Goal: Task Accomplishment & Management: Use online tool/utility

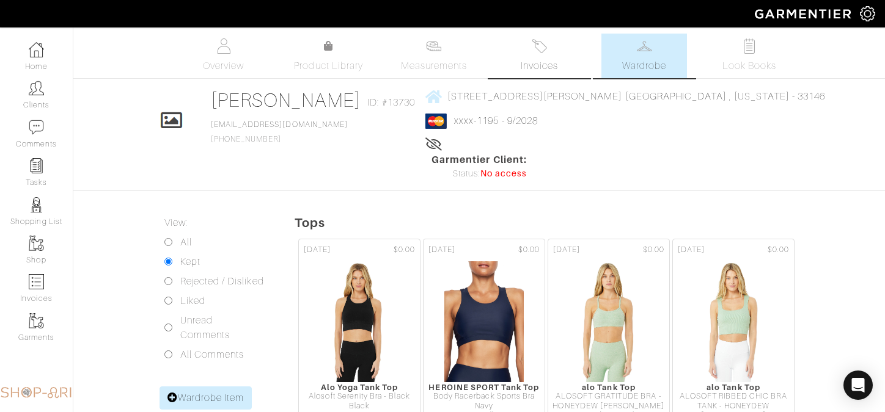
click at [550, 50] on link "Invoices" at bounding box center [539, 56] width 86 height 45
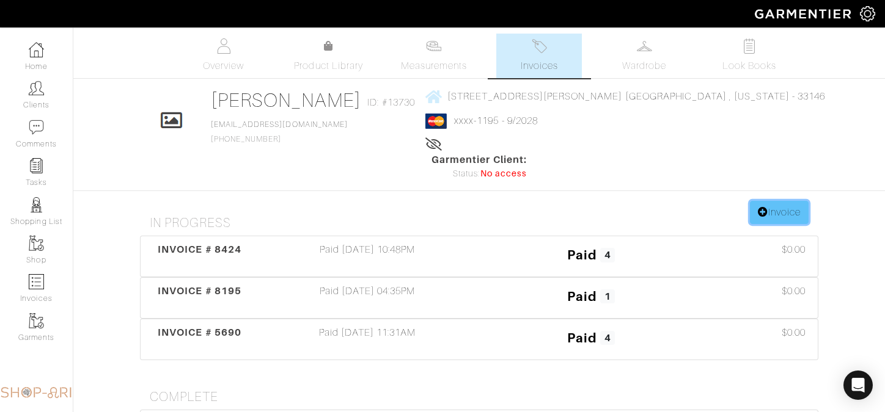
click at [746, 201] on link "Invoice" at bounding box center [779, 212] width 59 height 23
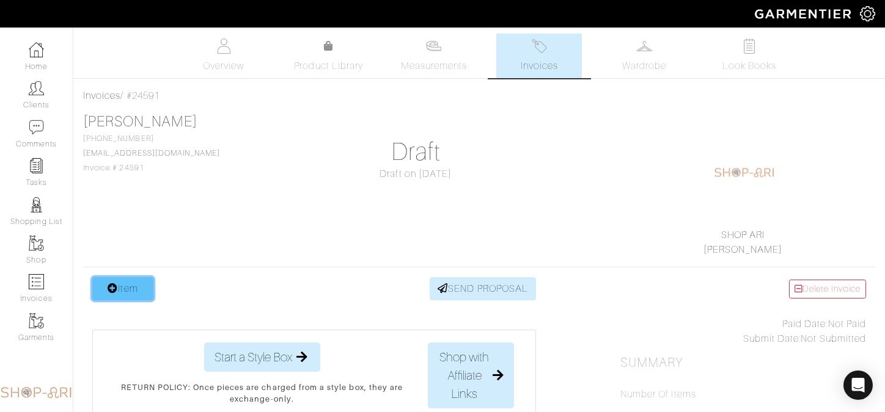
click at [126, 288] on link "Item" at bounding box center [122, 288] width 61 height 23
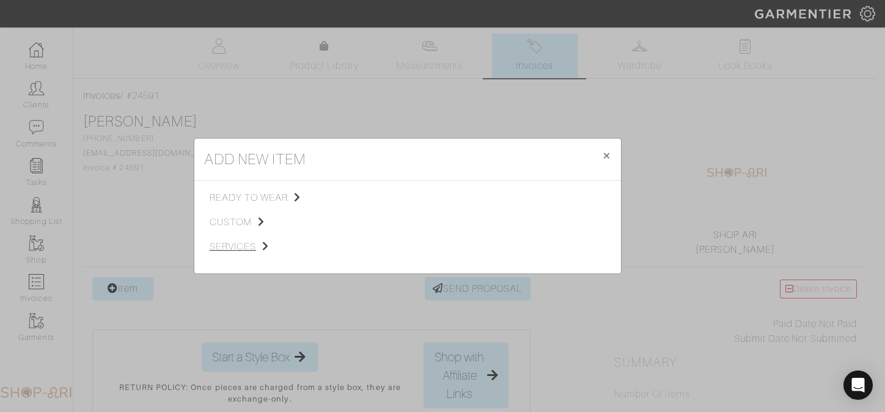
click at [222, 249] on span "services" at bounding box center [271, 246] width 123 height 15
click at [390, 199] on span "Styling Service" at bounding box center [381, 197] width 60 height 10
click at [511, 214] on link "In-person shopping" at bounding box center [524, 213] width 82 height 10
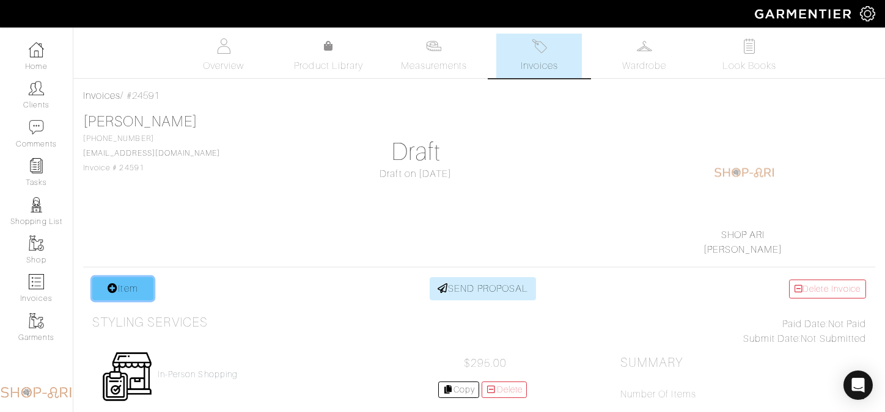
click at [136, 287] on link "Item" at bounding box center [122, 288] width 61 height 23
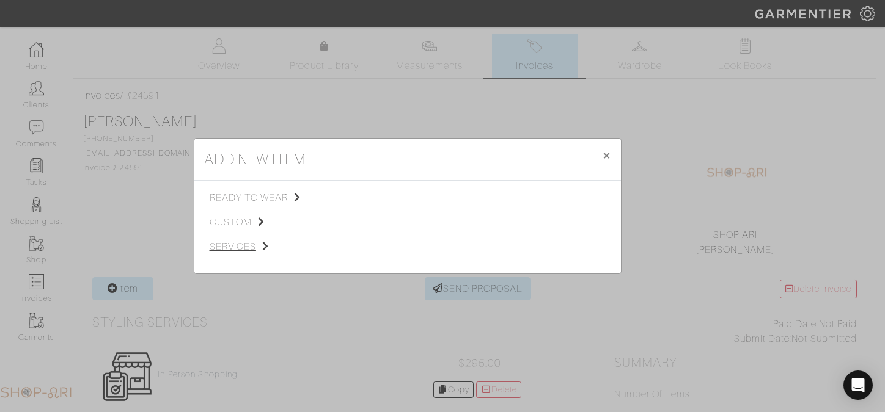
click at [243, 247] on span "services" at bounding box center [271, 246] width 123 height 15
click at [400, 202] on div "Styling Service" at bounding box center [408, 197] width 114 height 13
click at [403, 194] on span "Styling Service" at bounding box center [381, 197] width 60 height 10
click at [501, 233] on link "Personal Shopping" at bounding box center [522, 229] width 78 height 10
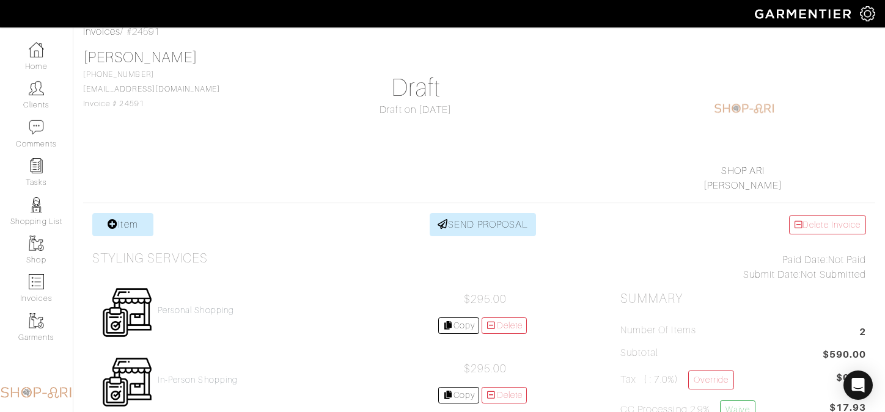
scroll to position [103, 0]
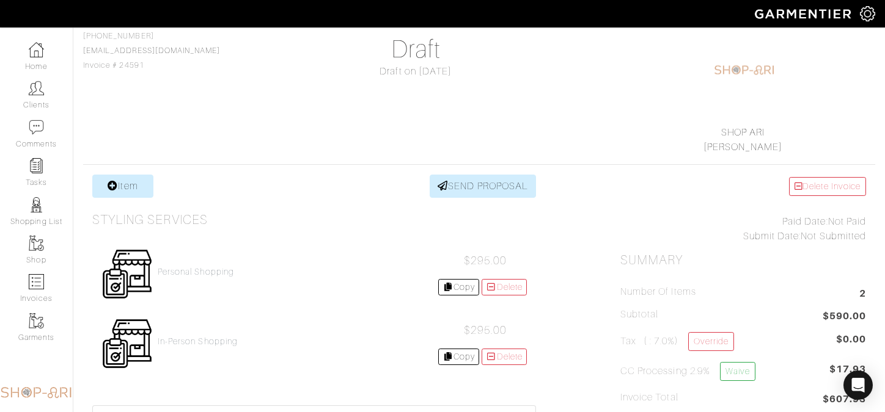
click at [213, 280] on div "Personal Shopping" at bounding box center [196, 274] width 76 height 15
click at [213, 272] on h4 "Personal Shopping" at bounding box center [196, 272] width 76 height 10
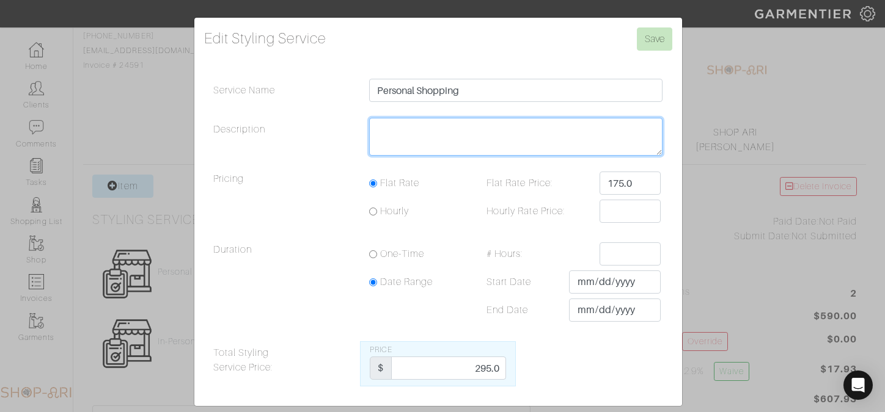
click at [404, 137] on textarea "Description" at bounding box center [516, 137] width 294 height 38
type textarea "20"
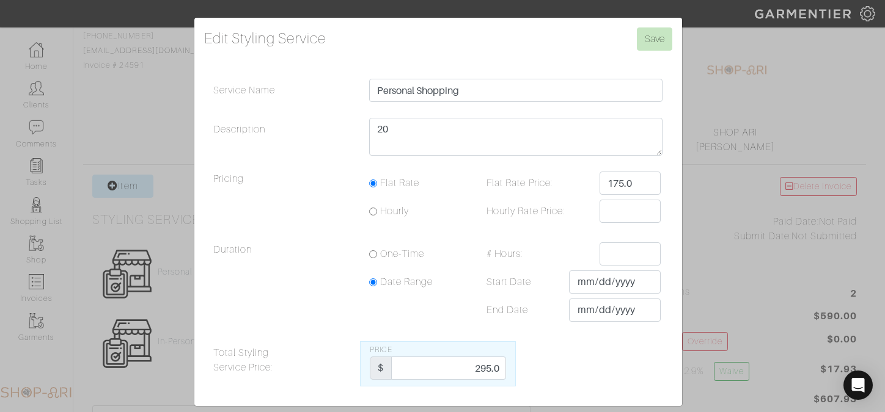
click at [660, 25] on div "Edit Styling Service Save Service Name Personal Shopping Description 20 Pricing…" at bounding box center [438, 212] width 488 height 389
click at [654, 40] on input "Save" at bounding box center [654, 38] width 35 height 23
